Goal: Information Seeking & Learning: Learn about a topic

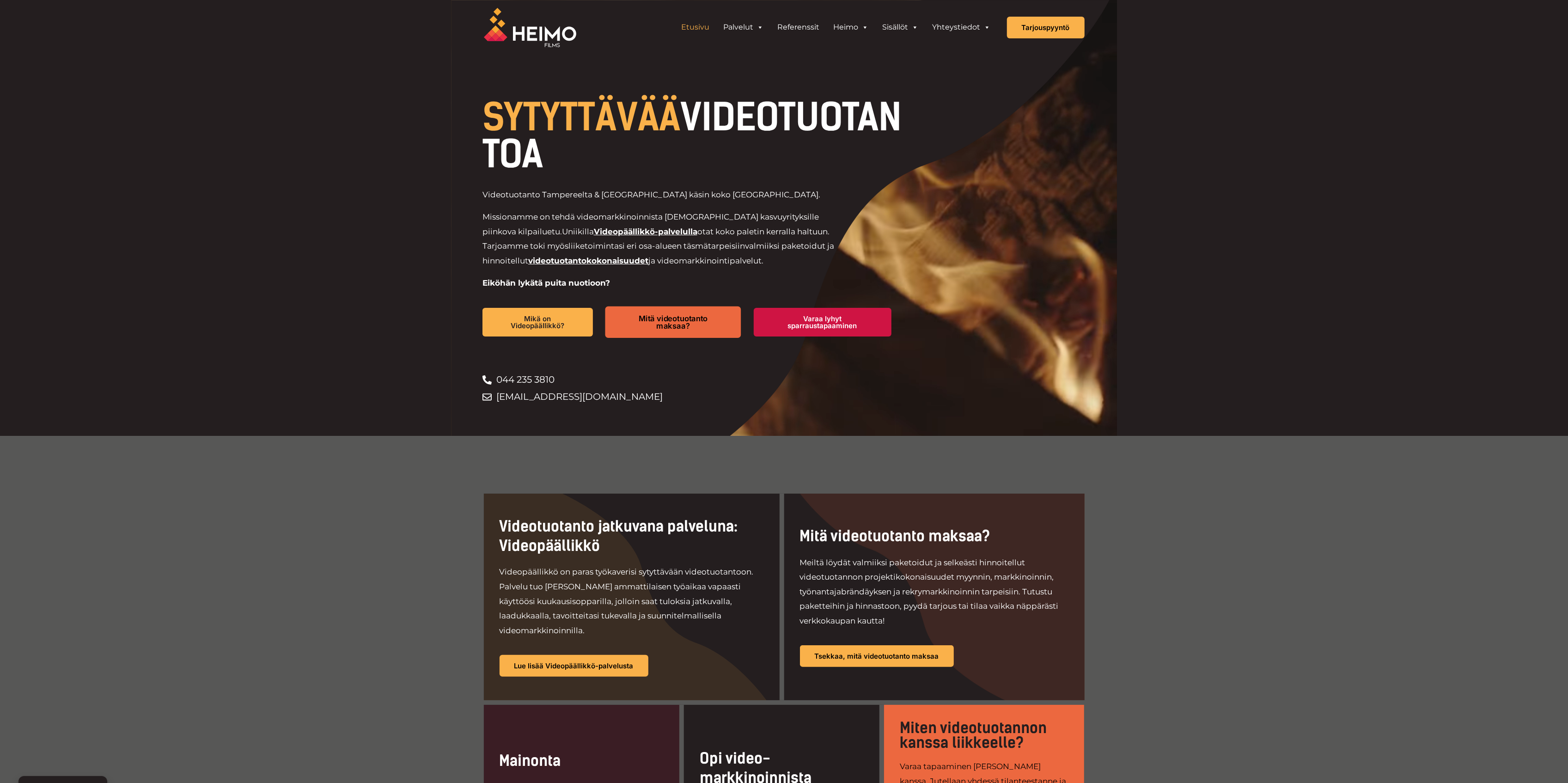
click at [664, 320] on span "Mitä videotuotanto maksaa?" at bounding box center [673, 321] width 103 height 15
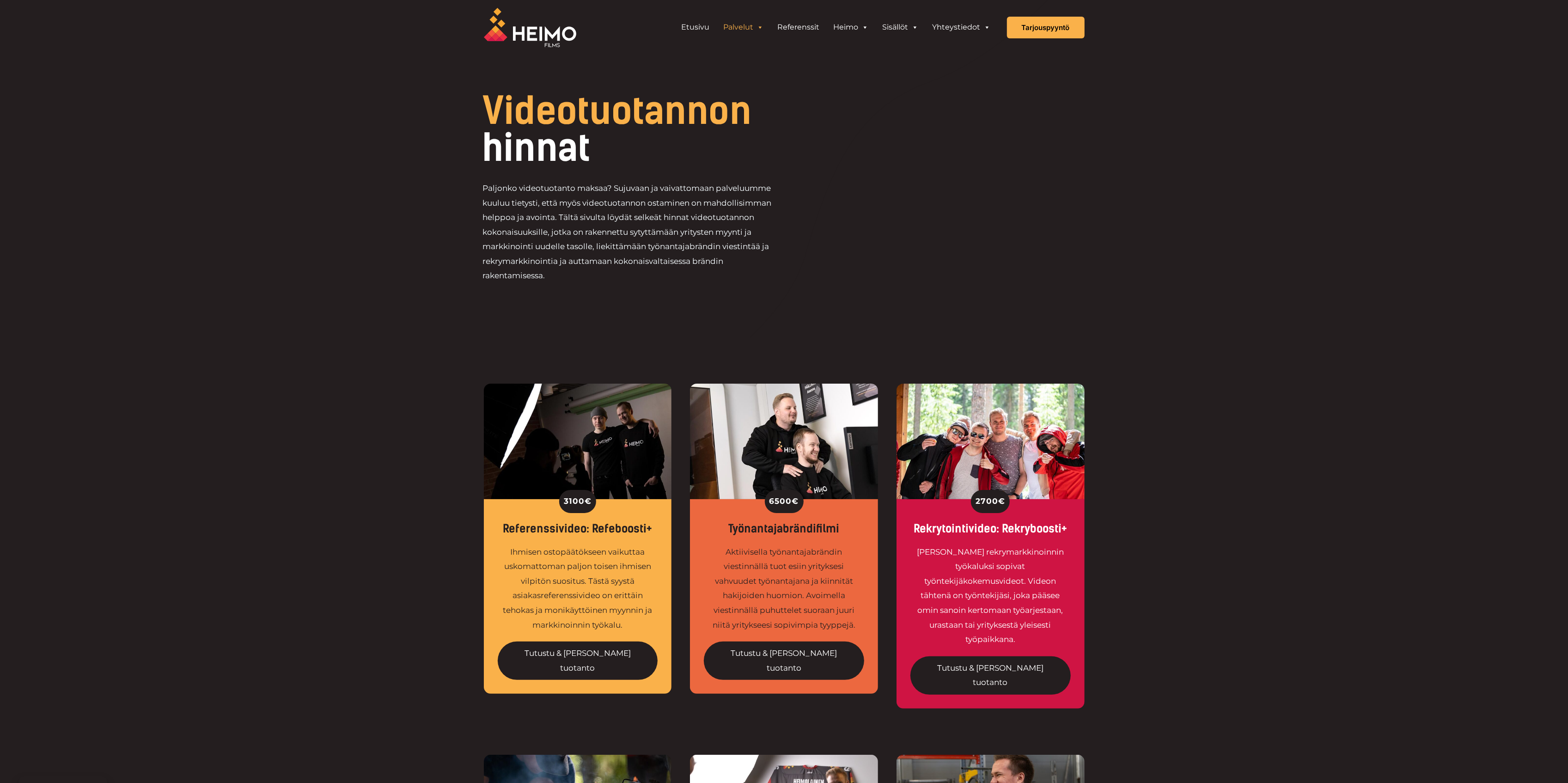
scroll to position [431, 0]
